Goal: Information Seeking & Learning: Find specific fact

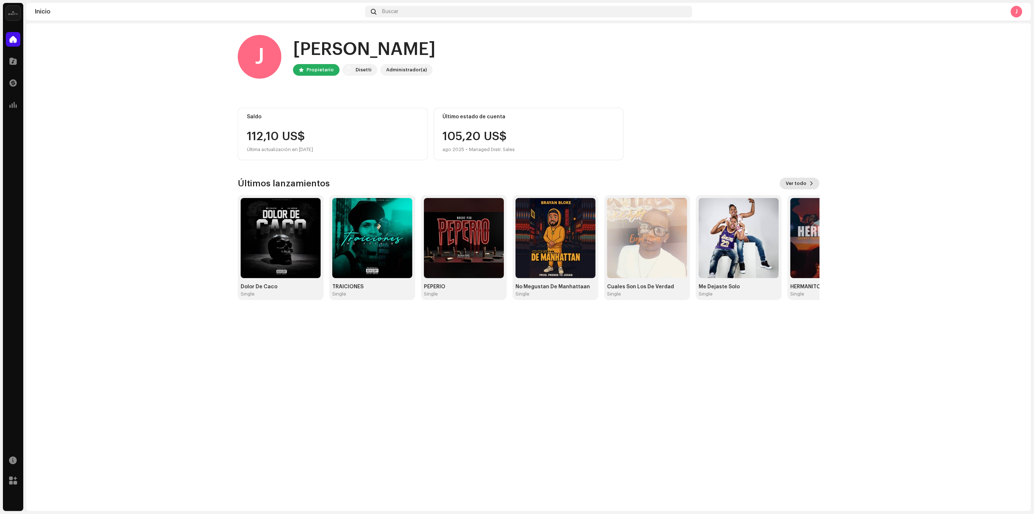
click at [790, 181] on span "Ver todo" at bounding box center [796, 183] width 21 height 15
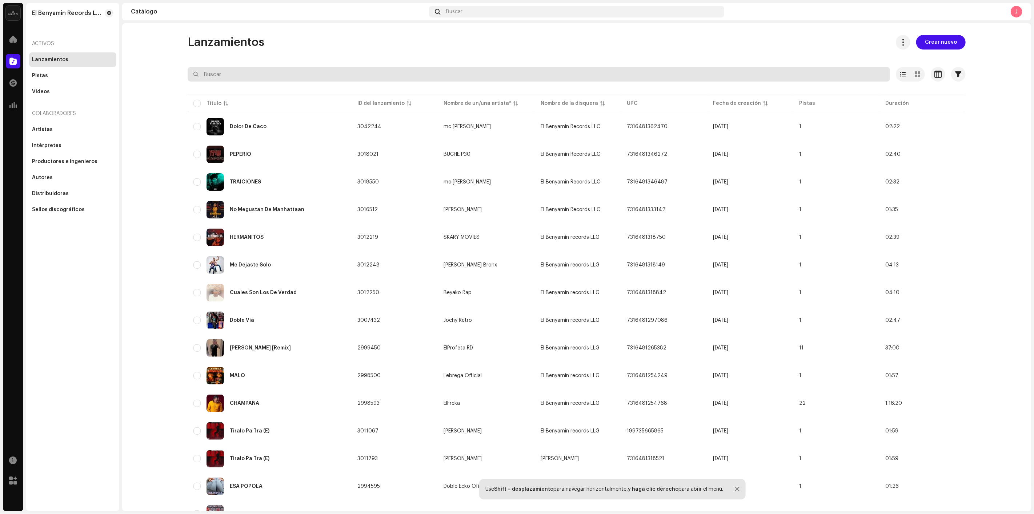
click at [228, 79] on input "text" at bounding box center [539, 74] width 703 height 15
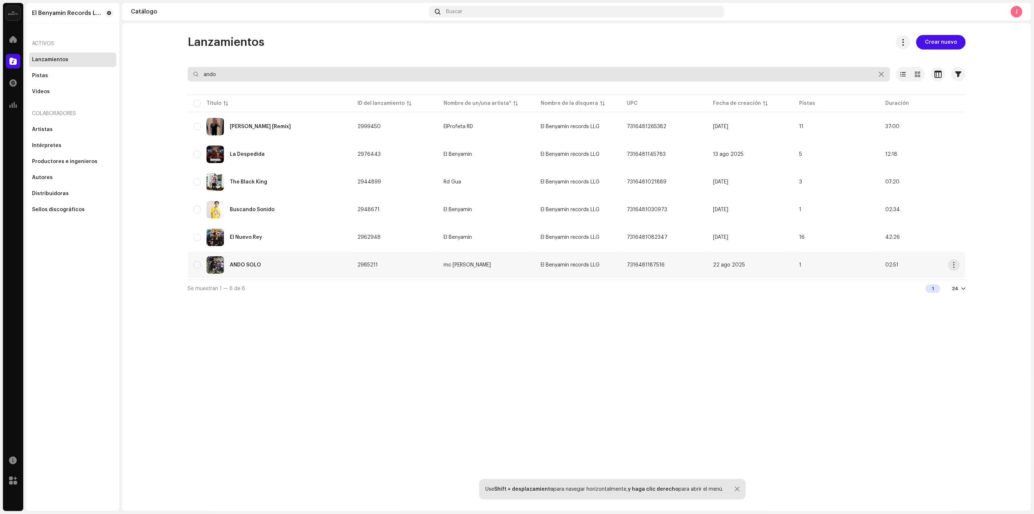
type input "ando"
click at [259, 253] on td "ANDO SOLO" at bounding box center [270, 265] width 164 height 26
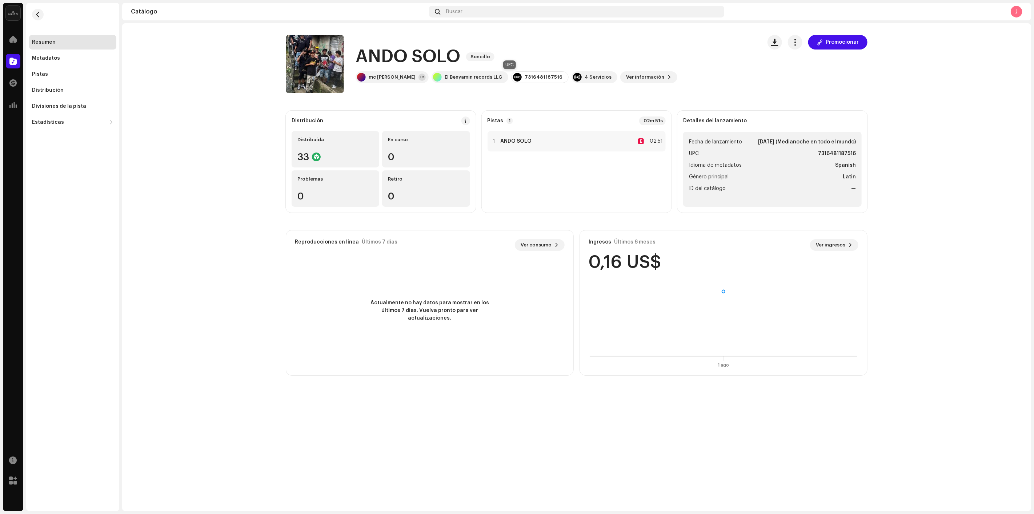
click at [525, 75] on div "7316481187516" at bounding box center [544, 77] width 38 height 6
copy div "7316481187516"
click at [12, 40] on span at bounding box center [12, 39] width 7 height 6
